Goal: Check status: Verify the current state of an ongoing process or item

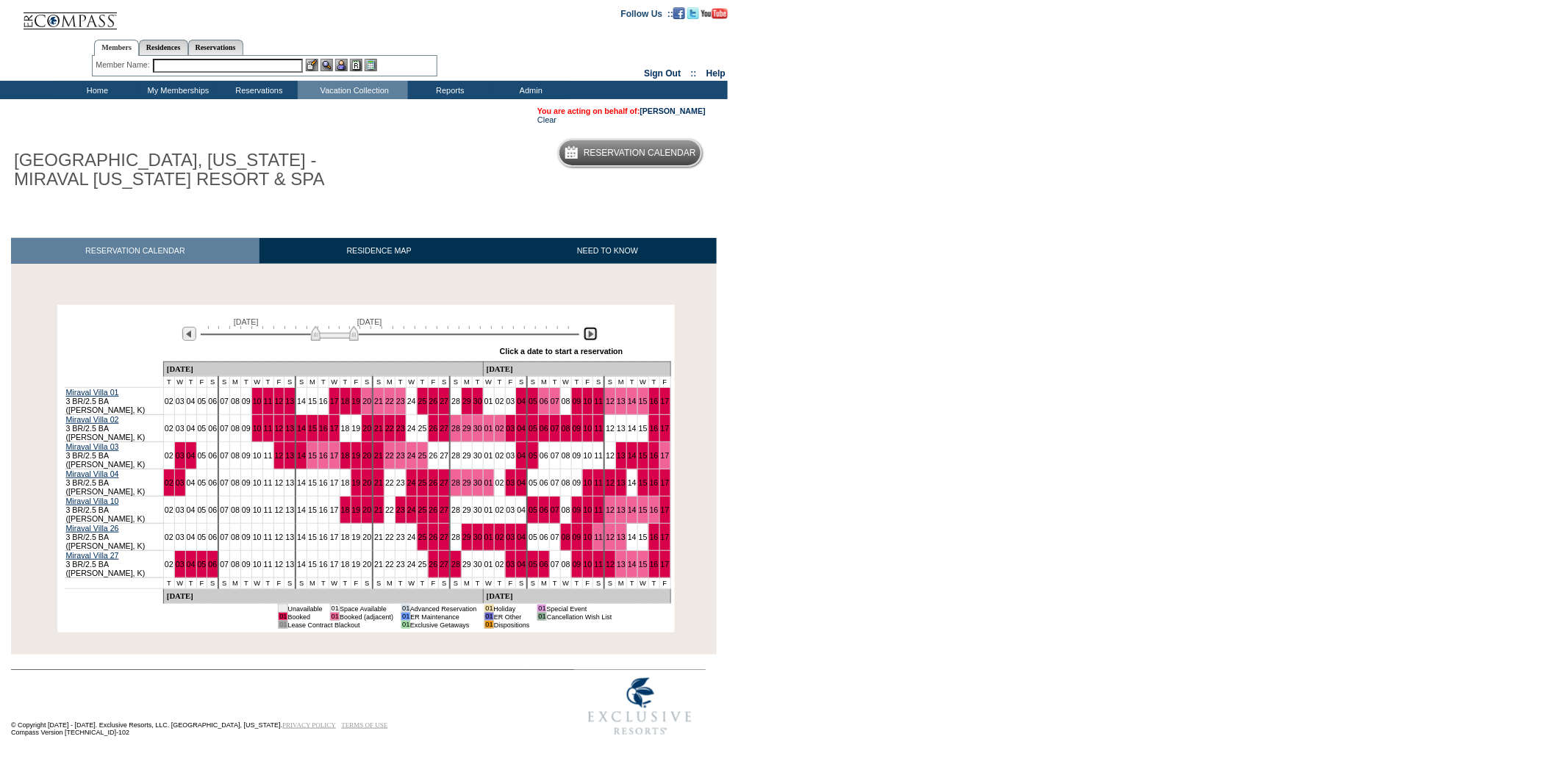
click at [591, 341] on img at bounding box center [591, 334] width 14 height 14
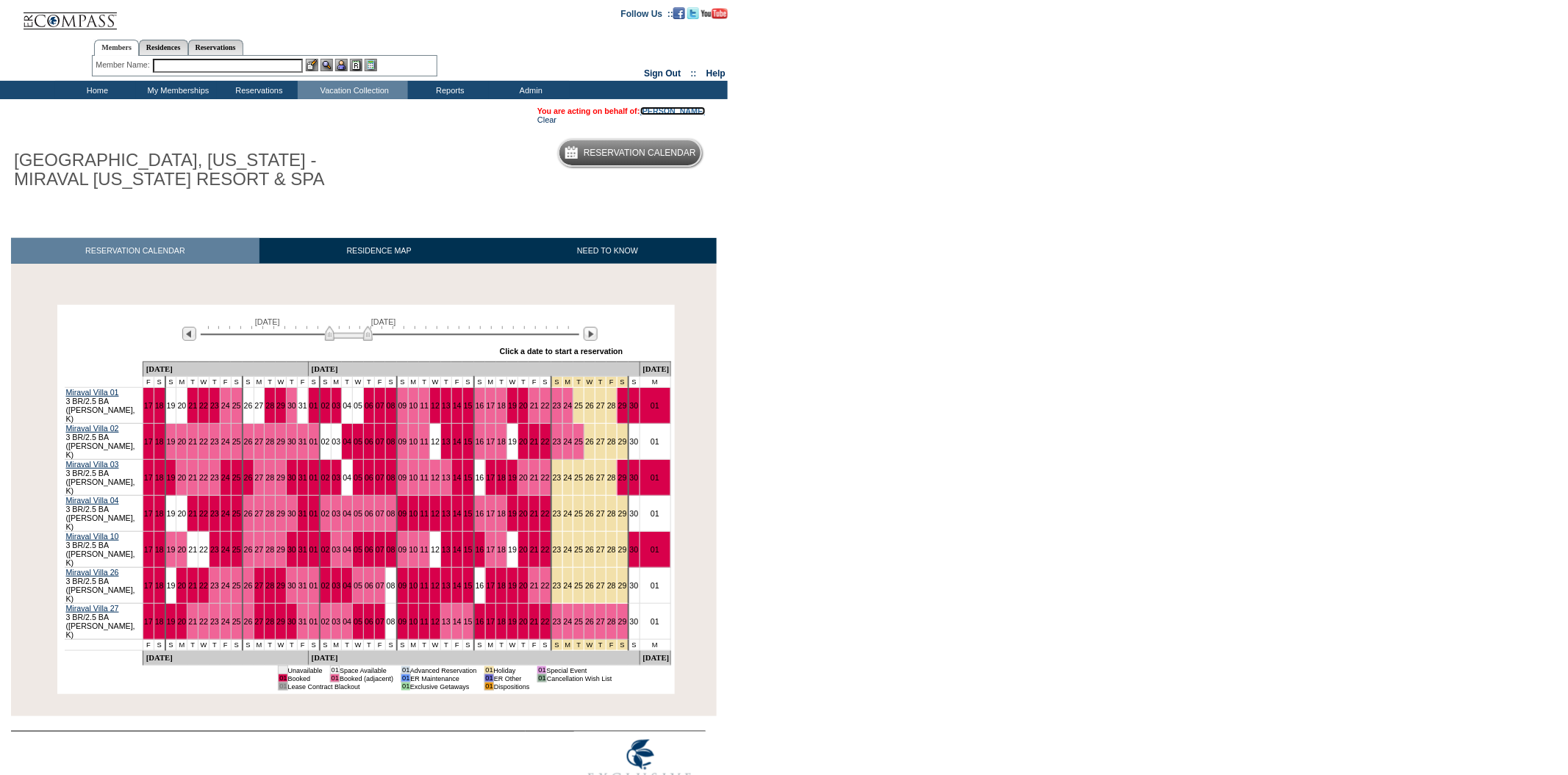
click at [669, 113] on link "[PERSON_NAME]" at bounding box center [673, 111] width 65 height 9
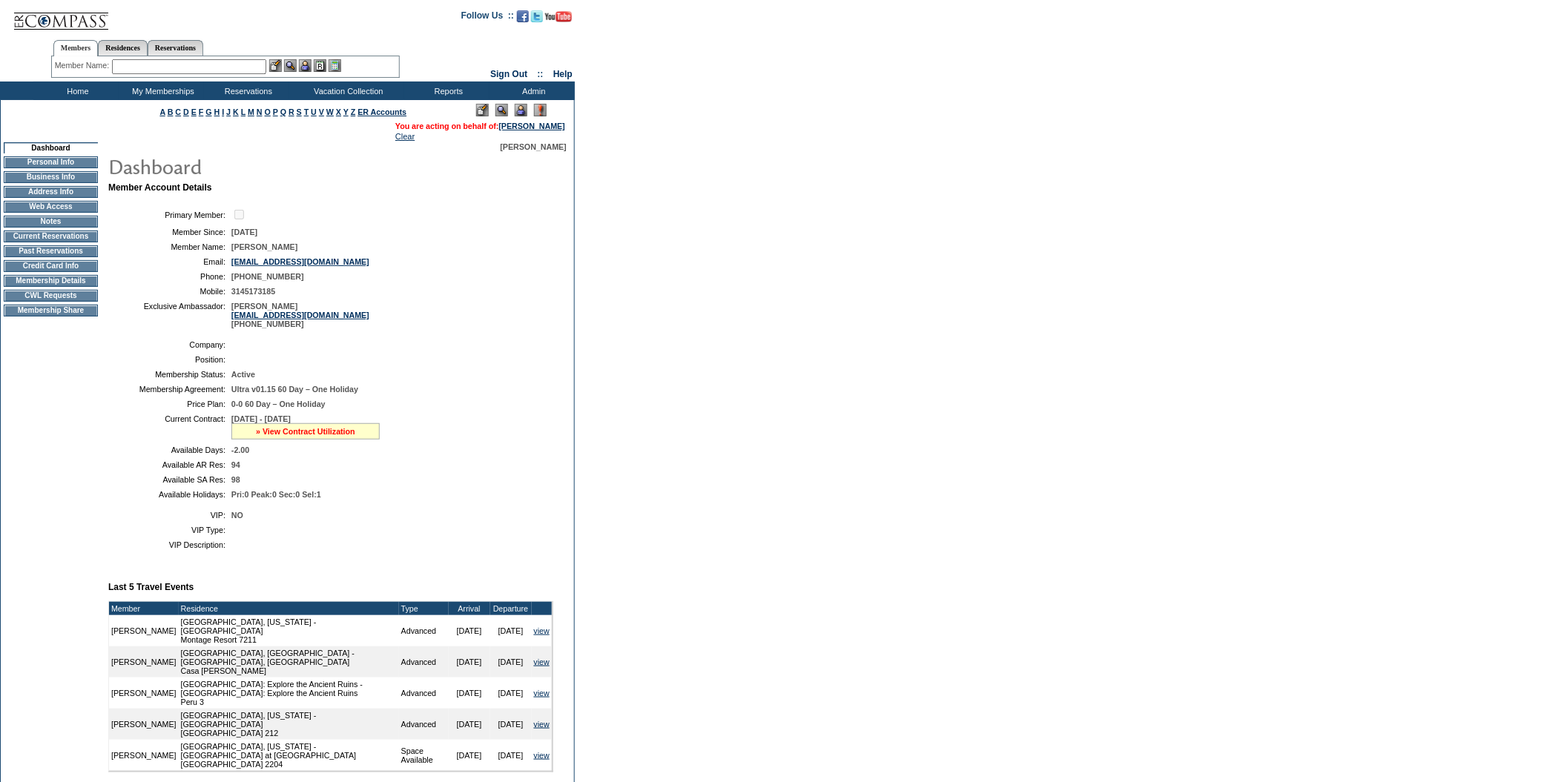
click at [340, 436] on link "» View Contract Utilization" at bounding box center [306, 431] width 99 height 9
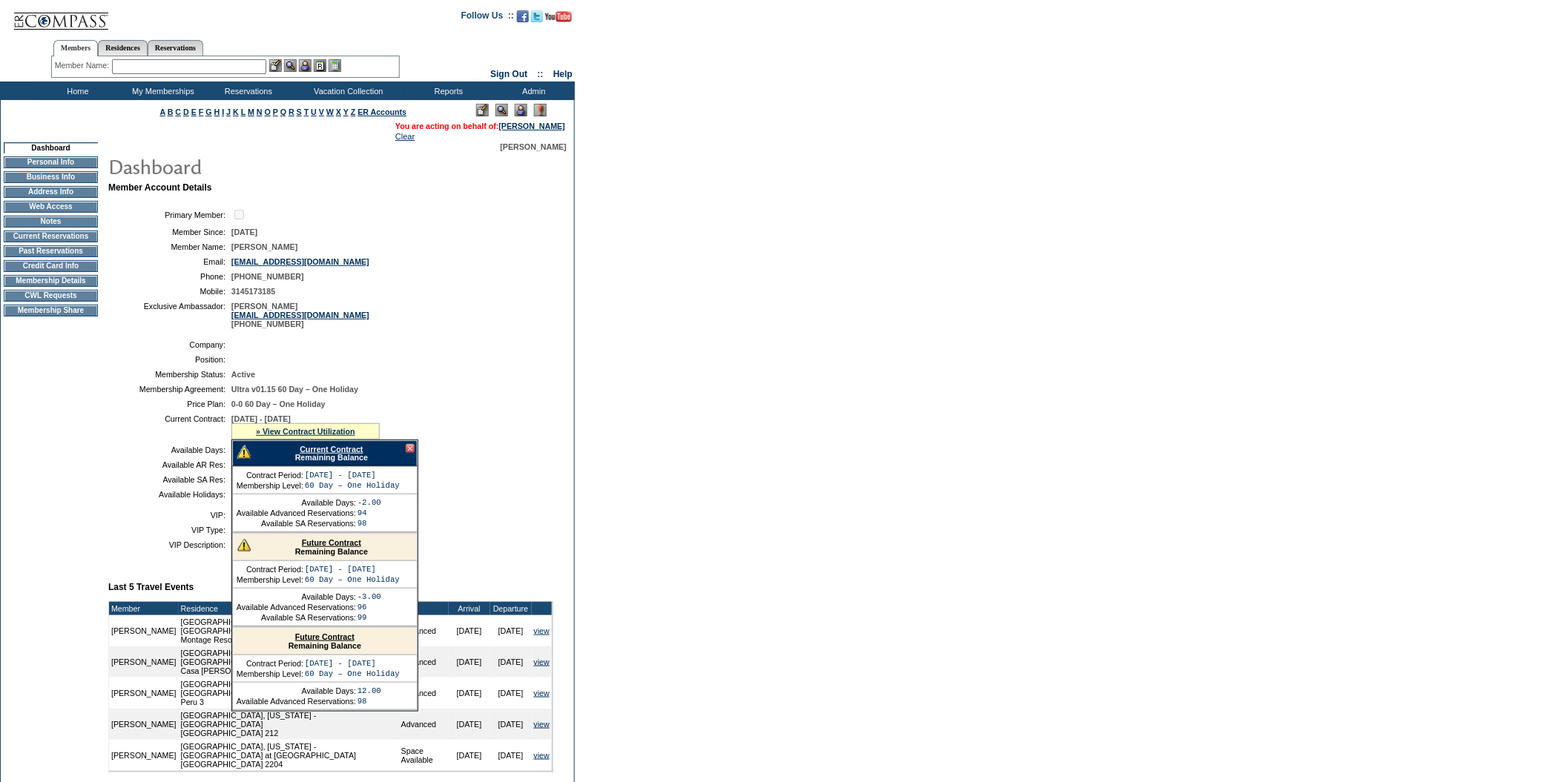
click at [329, 454] on link "Current Contract" at bounding box center [331, 450] width 63 height 9
click at [45, 242] on td "Current Reservations" at bounding box center [50, 237] width 94 height 12
